Goal: Task Accomplishment & Management: Manage account settings

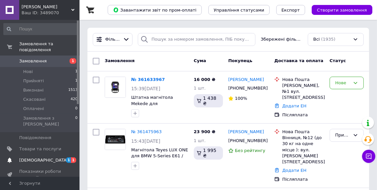
click at [36, 158] on span "[DEMOGRAPHIC_DATA]" at bounding box center [43, 161] width 49 height 6
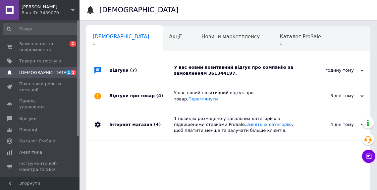
scroll to position [0, 3]
click at [121, 73] on div "Відгуки (7)" at bounding box center [141, 70] width 65 height 25
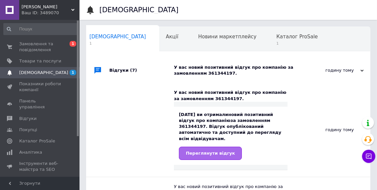
click at [217, 152] on span "Переглянути відгук" at bounding box center [210, 153] width 49 height 5
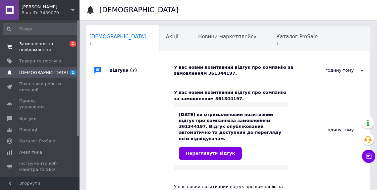
click at [40, 42] on span "Замовлення та повідомлення" at bounding box center [40, 47] width 42 height 12
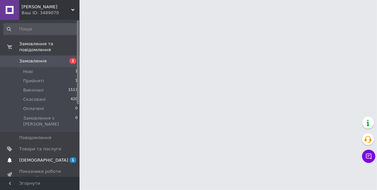
click at [40, 158] on span "[DEMOGRAPHIC_DATA]" at bounding box center [43, 161] width 49 height 6
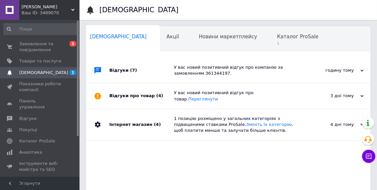
scroll to position [0, 3]
click at [269, 40] on div "Каталог ProSale 1" at bounding box center [299, 39] width 61 height 25
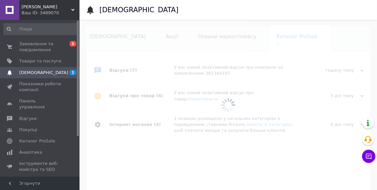
scroll to position [0, 52]
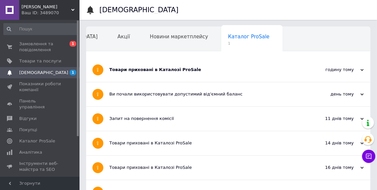
click at [140, 75] on div "Товари приховані в Каталозі ProSale" at bounding box center [203, 70] width 188 height 24
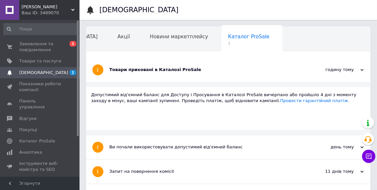
click at [140, 75] on div "Товари приховані в Каталозі ProSale" at bounding box center [203, 70] width 188 height 24
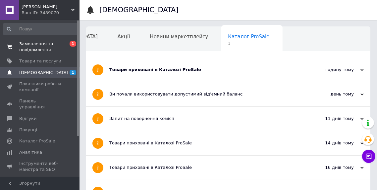
click at [28, 49] on span "Замовлення та повідомлення" at bounding box center [40, 47] width 42 height 12
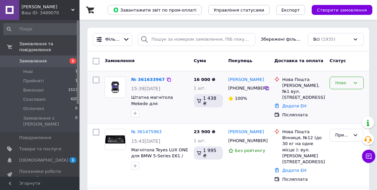
click at [340, 82] on div "Нове" at bounding box center [342, 83] width 15 height 7
click at [340, 97] on li "Прийнято" at bounding box center [346, 97] width 33 height 12
click at [142, 80] on link "№ 361633967" at bounding box center [146, 79] width 30 height 5
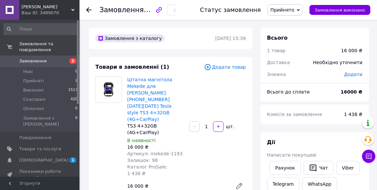
click at [91, 10] on icon at bounding box center [88, 9] width 5 height 5
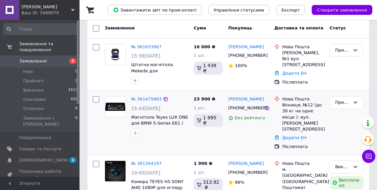
scroll to position [36, 0]
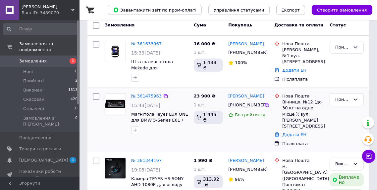
click at [149, 98] on link "№ 361475963" at bounding box center [146, 96] width 30 height 5
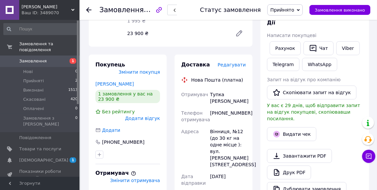
scroll to position [117, 0]
